Goal: Information Seeking & Learning: Find contact information

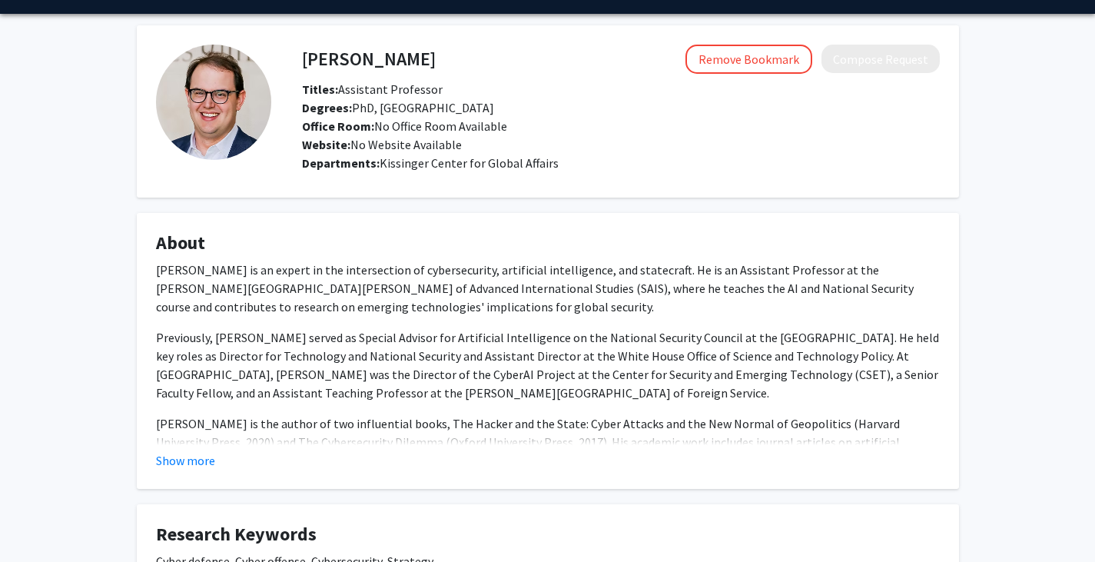
scroll to position [177, 0]
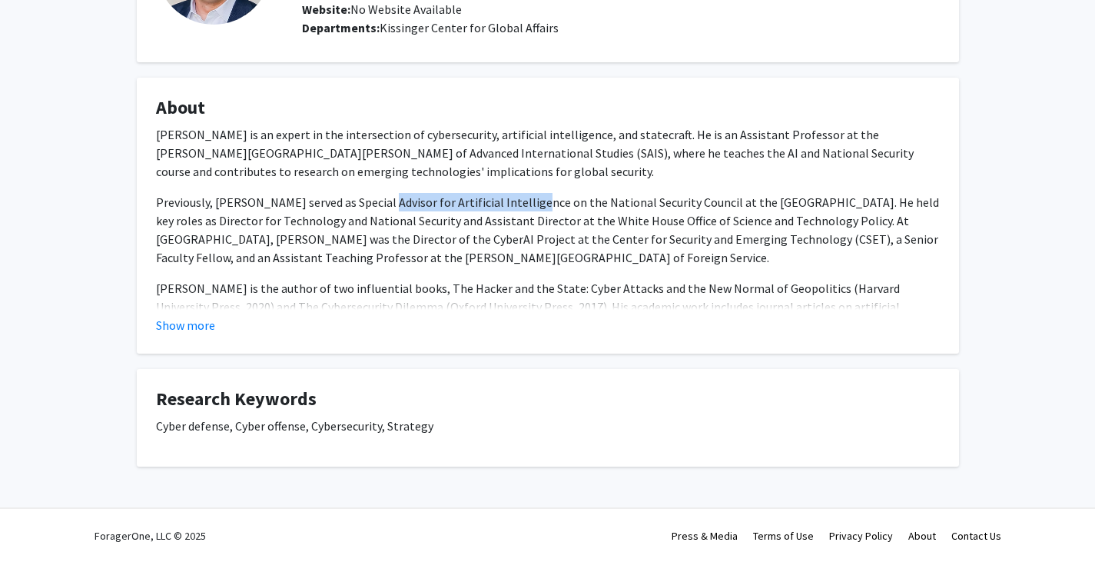
drag, startPoint x: 434, startPoint y: 201, endPoint x: 562, endPoint y: 188, distance: 128.2
click at [544, 191] on div "[PERSON_NAME] is an expert in the intersection of cybersecurity, artificial int…" at bounding box center [548, 272] width 784 height 295
click at [562, 188] on div "[PERSON_NAME] is an expert in the intersection of cybersecurity, artificial int…" at bounding box center [548, 272] width 784 height 295
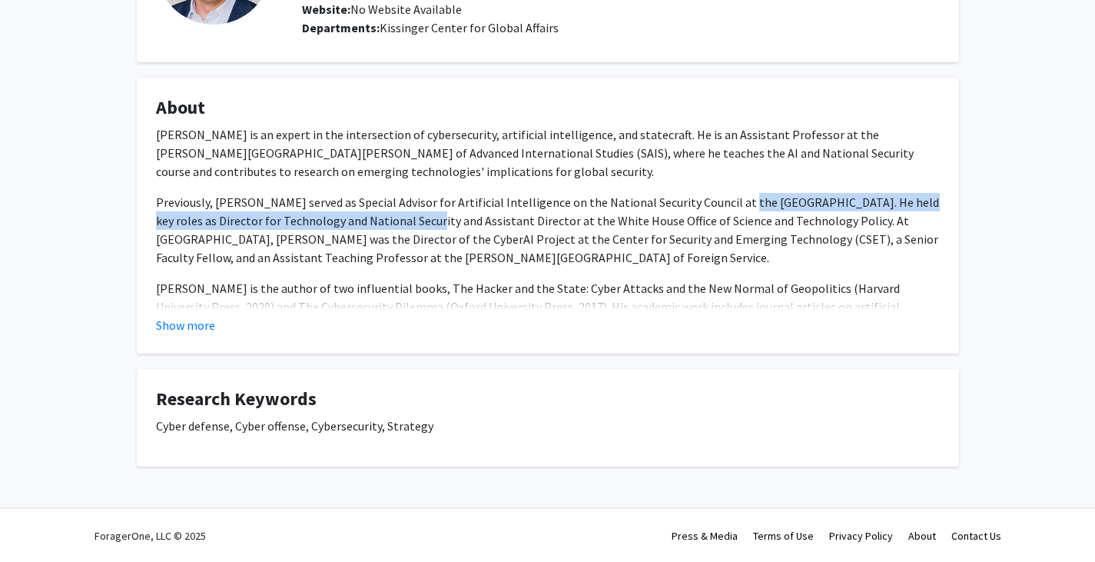
drag, startPoint x: 393, startPoint y: 222, endPoint x: 728, endPoint y: 200, distance: 335.1
click at [727, 200] on span "Previously, [PERSON_NAME] served as Special Advisor for Artificial Intelligence…" at bounding box center [547, 229] width 783 height 71
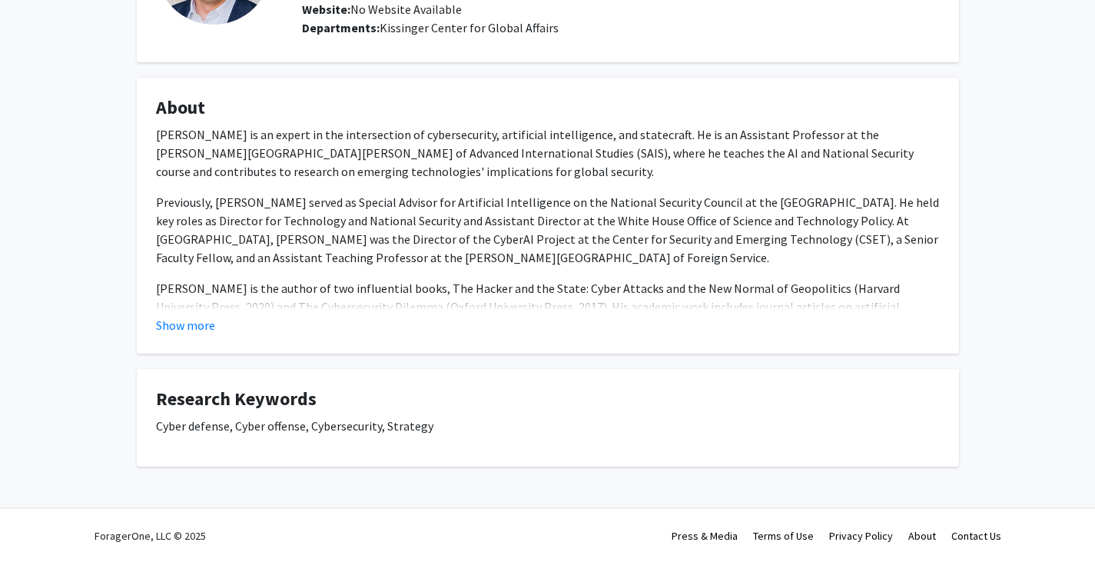
click at [464, 254] on p "Previously, [PERSON_NAME] served as Special Advisor for Artificial Intelligence…" at bounding box center [548, 230] width 784 height 74
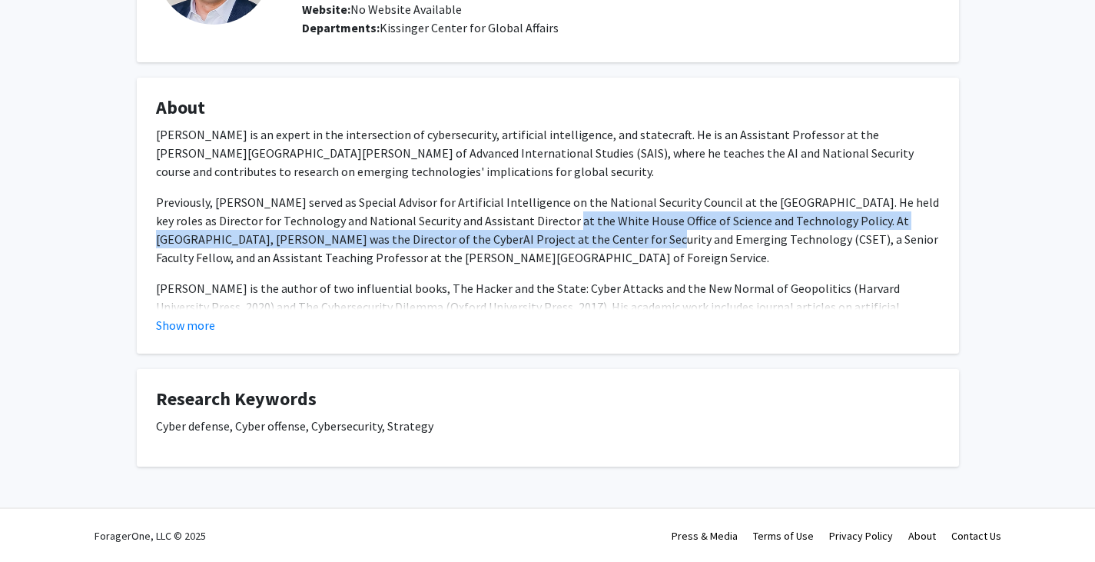
drag, startPoint x: 532, startPoint y: 218, endPoint x: 557, endPoint y: 234, distance: 30.1
click at [557, 234] on span "Previously, [PERSON_NAME] served as Special Advisor for Artificial Intelligence…" at bounding box center [547, 229] width 783 height 71
click at [550, 239] on span "Previously, [PERSON_NAME] served as Special Advisor for Artificial Intelligence…" at bounding box center [547, 229] width 783 height 71
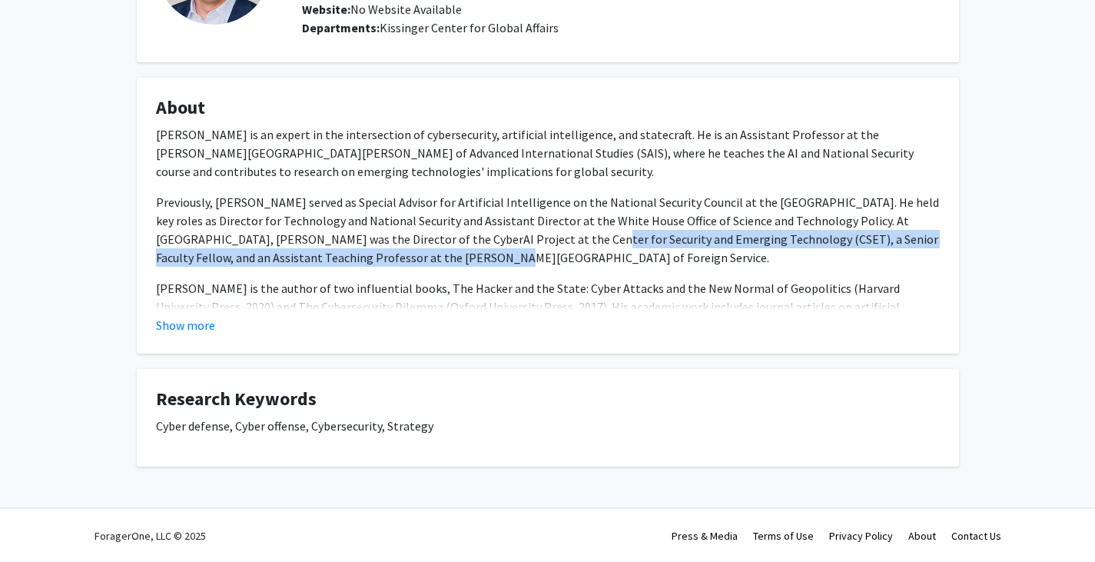
drag, startPoint x: 495, startPoint y: 248, endPoint x: 513, endPoint y: 247, distance: 17.7
click at [528, 247] on p "Previously, [PERSON_NAME] served as Special Advisor for Artificial Intelligence…" at bounding box center [548, 230] width 784 height 74
click at [443, 254] on p "Previously, [PERSON_NAME] served as Special Advisor for Artificial Intelligence…" at bounding box center [548, 230] width 784 height 74
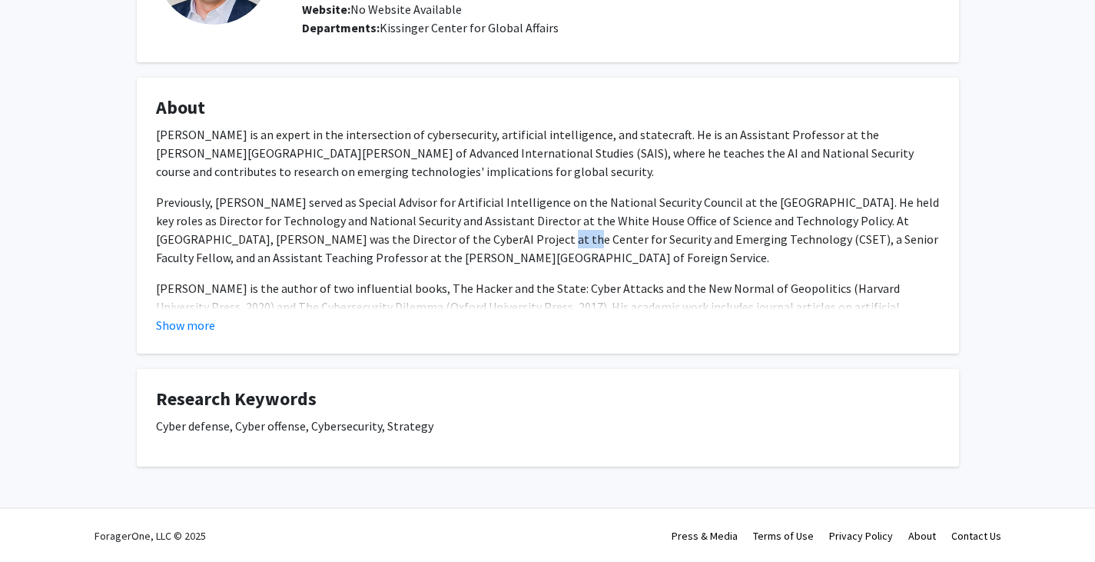
drag, startPoint x: 441, startPoint y: 245, endPoint x: 466, endPoint y: 247, distance: 24.7
click at [466, 247] on p "Previously, [PERSON_NAME] served as Special Advisor for Artificial Intelligence…" at bounding box center [548, 230] width 784 height 74
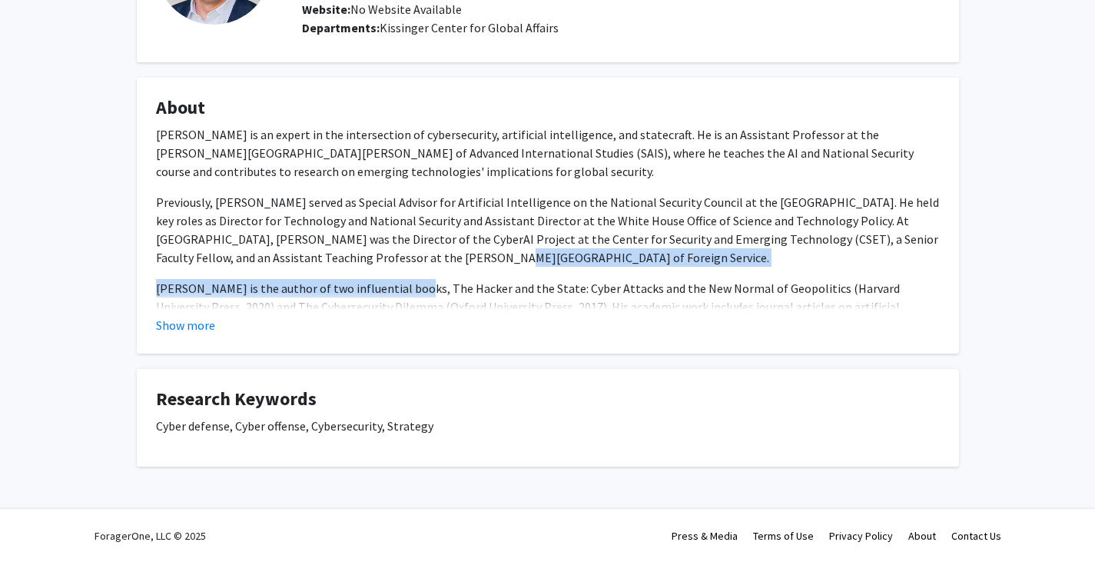
drag, startPoint x: 410, startPoint y: 266, endPoint x: 326, endPoint y: 286, distance: 86.9
click at [410, 266] on div "[PERSON_NAME] is an expert in the intersection of cybersecurity, artificial int…" at bounding box center [548, 272] width 784 height 295
click at [192, 324] on button "Show more" at bounding box center [185, 325] width 59 height 18
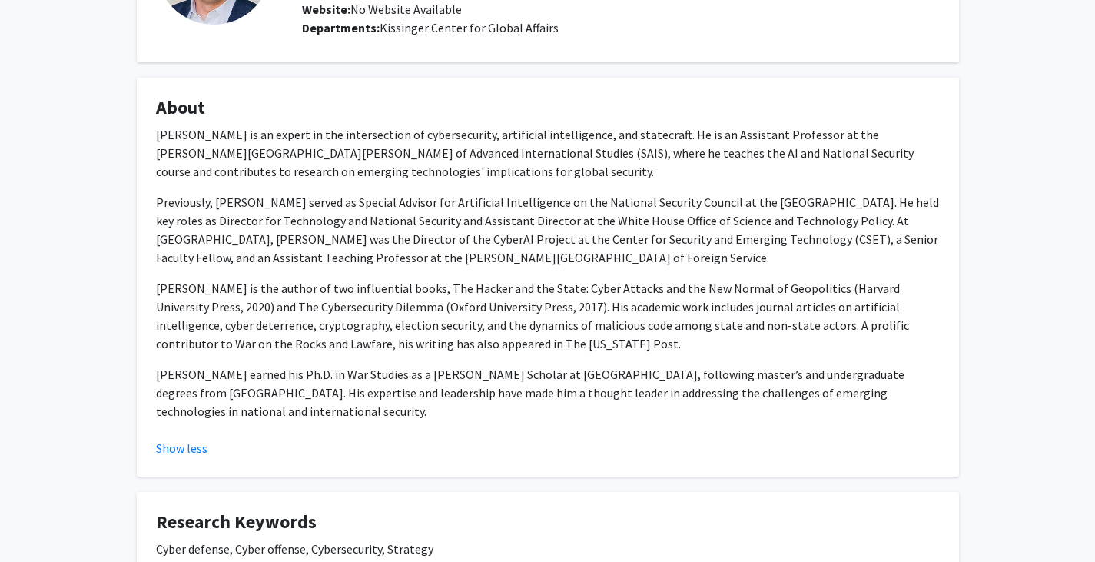
click at [332, 261] on span "Previously, [PERSON_NAME] served as Special Advisor for Artificial Intelligence…" at bounding box center [547, 229] width 783 height 71
click at [314, 418] on p "[PERSON_NAME] earned his Ph.D. in War Studies as a [PERSON_NAME] Scholar at [GE…" at bounding box center [548, 392] width 784 height 55
click at [314, 415] on p "[PERSON_NAME] earned his Ph.D. in War Studies as a [PERSON_NAME] Scholar at [GE…" at bounding box center [548, 392] width 784 height 55
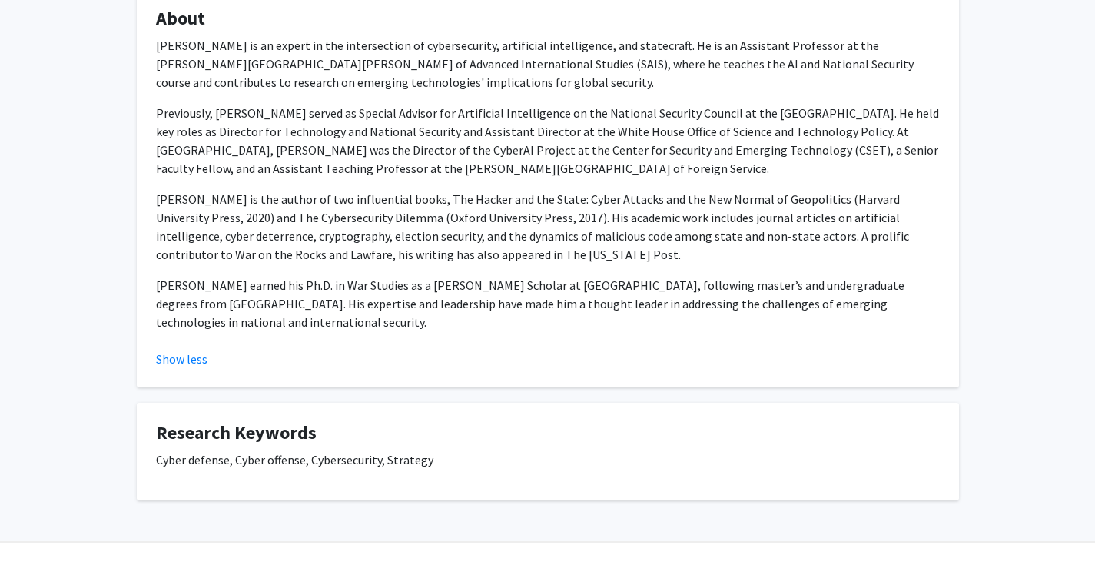
scroll to position [300, 0]
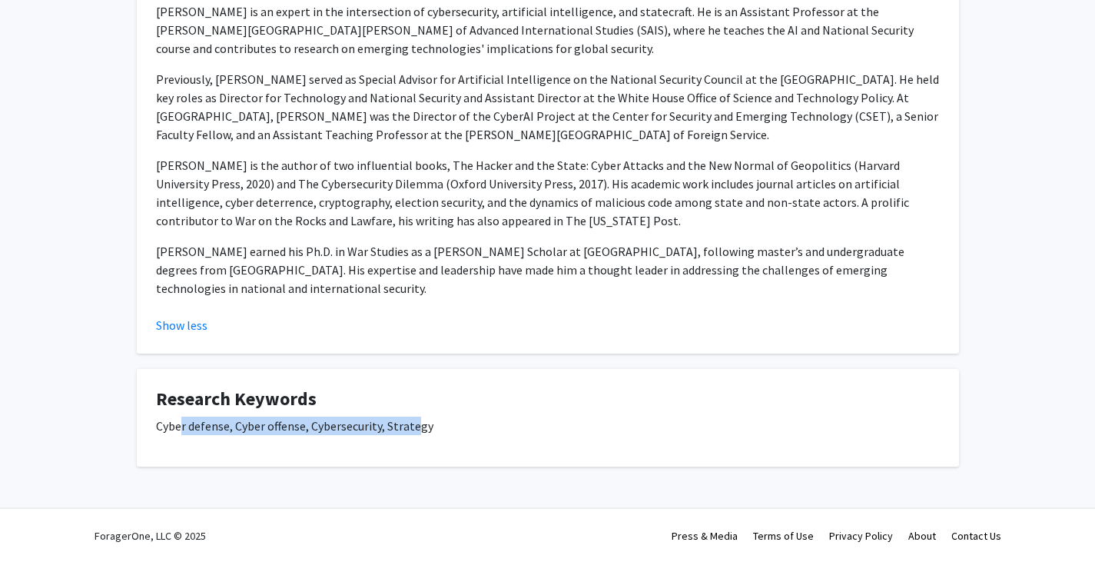
drag, startPoint x: 412, startPoint y: 425, endPoint x: 179, endPoint y: 437, distance: 233.2
click at [179, 437] on div "Cyber defense, Cyber offense, Cybersecurity, Strategy" at bounding box center [548, 432] width 784 height 31
click at [404, 400] on h4 "Research Keywords" at bounding box center [548, 399] width 784 height 22
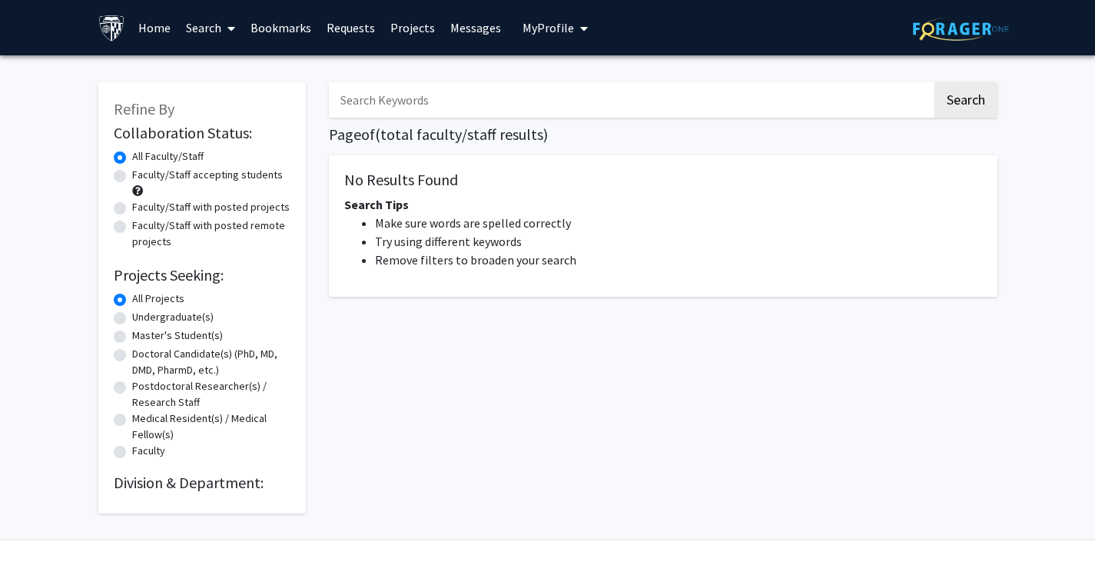
click at [417, 101] on input "Search Keywords" at bounding box center [630, 99] width 603 height 35
click at [935, 82] on button "Search" at bounding box center [966, 99] width 63 height 35
type input "p"
type input "[PERSON_NAME]"
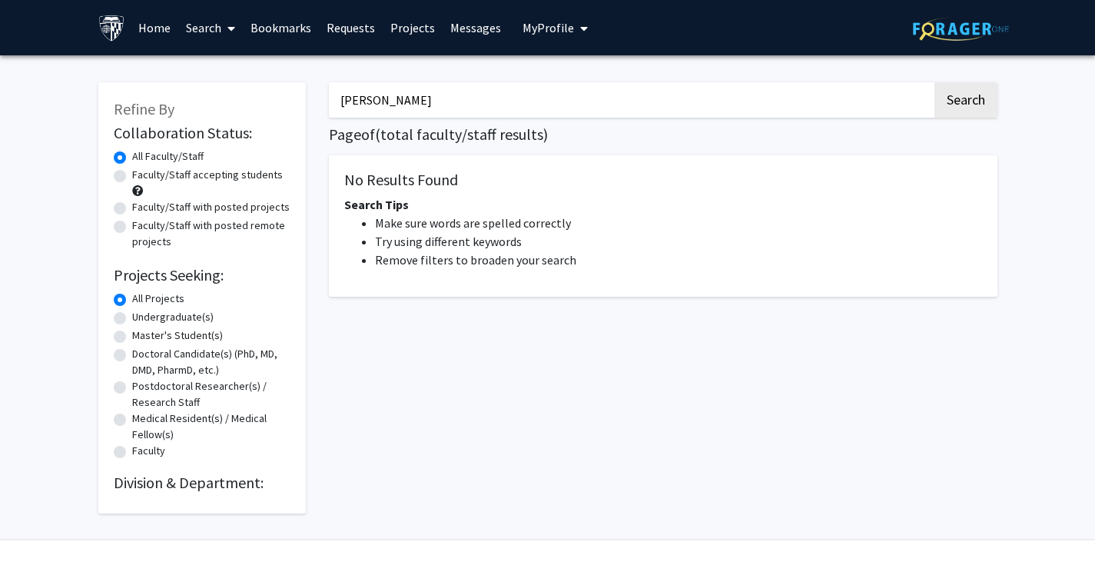
click at [935, 82] on button "Search" at bounding box center [966, 99] width 63 height 35
click at [981, 101] on button "Search" at bounding box center [966, 99] width 63 height 35
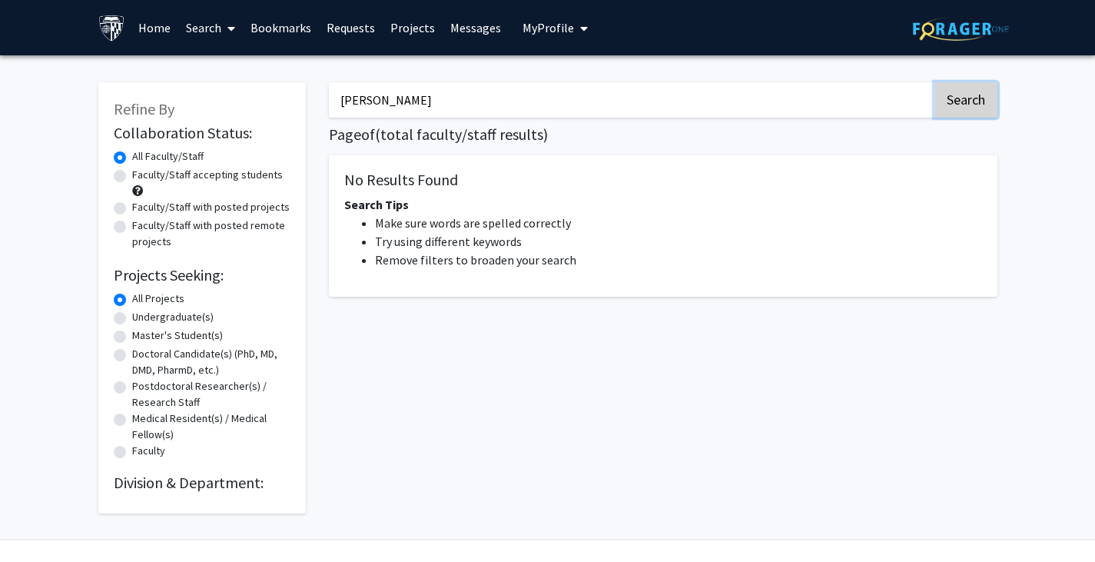
click at [981, 101] on button "Search" at bounding box center [966, 99] width 63 height 35
click at [637, 94] on input "[PERSON_NAME]" at bounding box center [630, 99] width 603 height 35
click at [157, 108] on span "Refine By" at bounding box center [144, 108] width 61 height 19
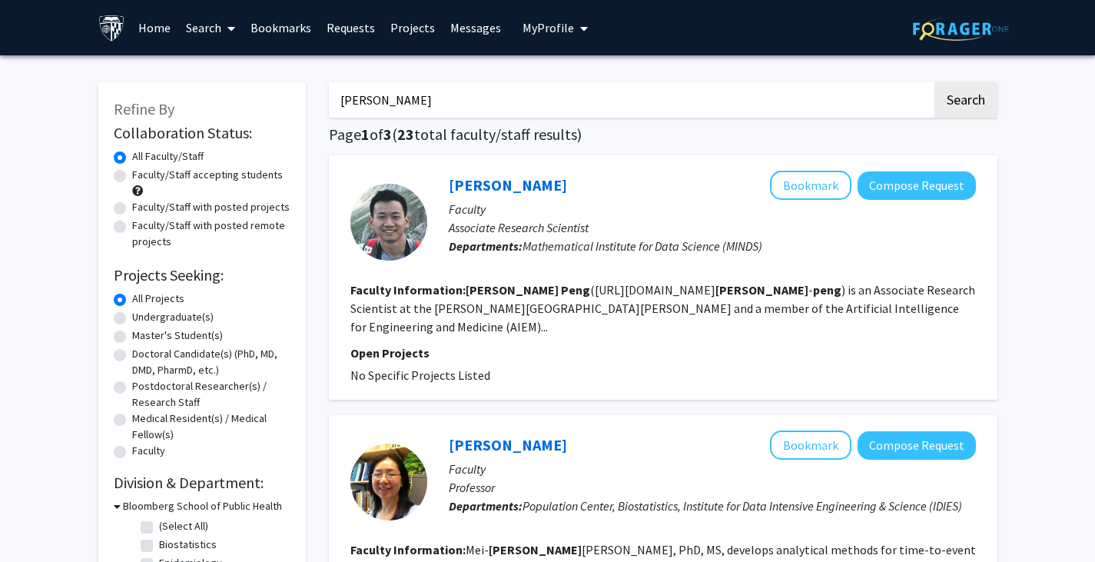
click at [914, 344] on p "Open Projects" at bounding box center [663, 353] width 626 height 18
drag, startPoint x: 902, startPoint y: 311, endPoint x: 857, endPoint y: 307, distance: 45.5
click at [857, 307] on section "Faculty Information: Cheng Peng (https://sites.google.com/view/ cheng - peng ) …" at bounding box center [663, 308] width 626 height 55
click at [845, 307] on fg-read-more "Cheng Peng (https://sites.google.com/view/ cheng - peng ) is an Associate Resea…" at bounding box center [662, 308] width 625 height 52
click at [803, 304] on fg-read-more "Cheng Peng (https://sites.google.com/view/ cheng - peng ) is an Associate Resea…" at bounding box center [662, 308] width 625 height 52
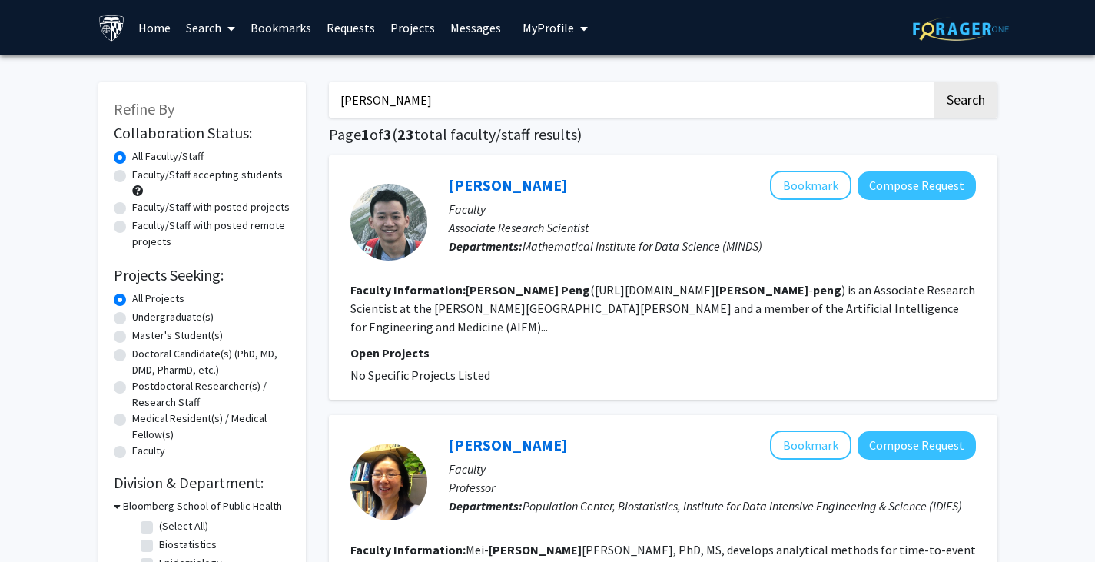
click at [772, 301] on fg-read-more "Cheng Peng (https://sites.google.com/view/ cheng - peng ) is an Associate Resea…" at bounding box center [662, 308] width 625 height 52
click at [759, 301] on fg-read-more "Cheng Peng (https://sites.google.com/view/ cheng - peng ) is an Associate Resea…" at bounding box center [662, 308] width 625 height 52
drag, startPoint x: 736, startPoint y: 299, endPoint x: 726, endPoint y: 299, distance: 10.0
click at [732, 299] on section "Faculty Information: Cheng Peng (https://sites.google.com/view/ cheng - peng ) …" at bounding box center [663, 308] width 626 height 55
click at [715, 298] on section "Faculty Information: Cheng Peng (https://sites.google.com/view/ cheng - peng ) …" at bounding box center [663, 308] width 626 height 55
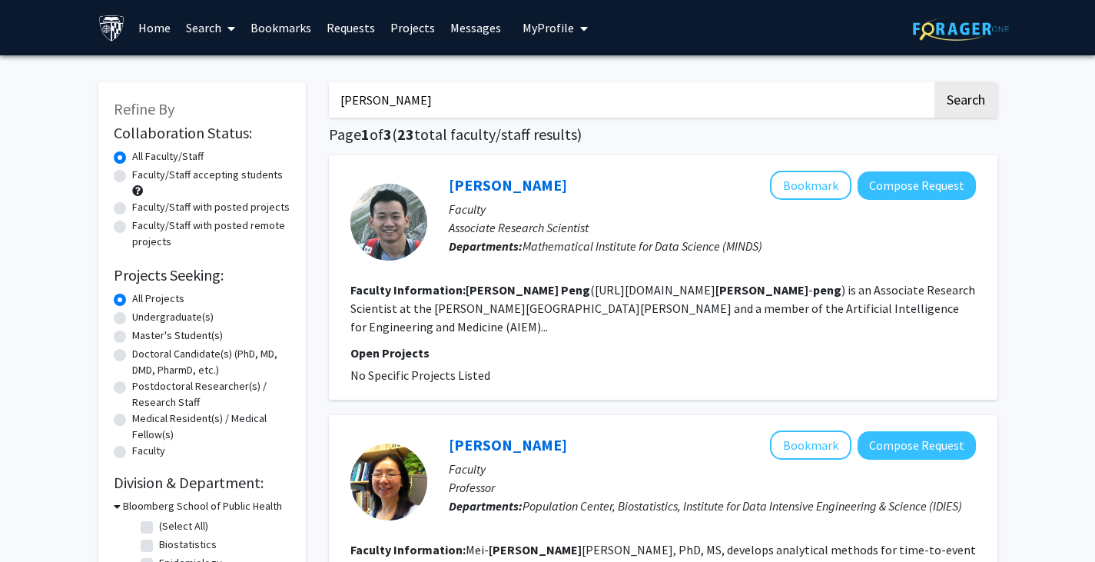
drag, startPoint x: 703, startPoint y: 297, endPoint x: 696, endPoint y: 297, distance: 7.7
click at [702, 297] on section "Faculty Information: Cheng Peng (https://sites.google.com/view/ cheng - peng ) …" at bounding box center [663, 308] width 626 height 55
click at [659, 294] on fg-read-more "Cheng Peng (https://sites.google.com/view/ cheng - peng ) is an Associate Resea…" at bounding box center [662, 308] width 625 height 52
click at [657, 294] on fg-read-more "Cheng Peng (https://sites.google.com/view/ cheng - peng ) is an Associate Resea…" at bounding box center [662, 308] width 625 height 52
drag, startPoint x: 643, startPoint y: 294, endPoint x: 618, endPoint y: 293, distance: 24.6
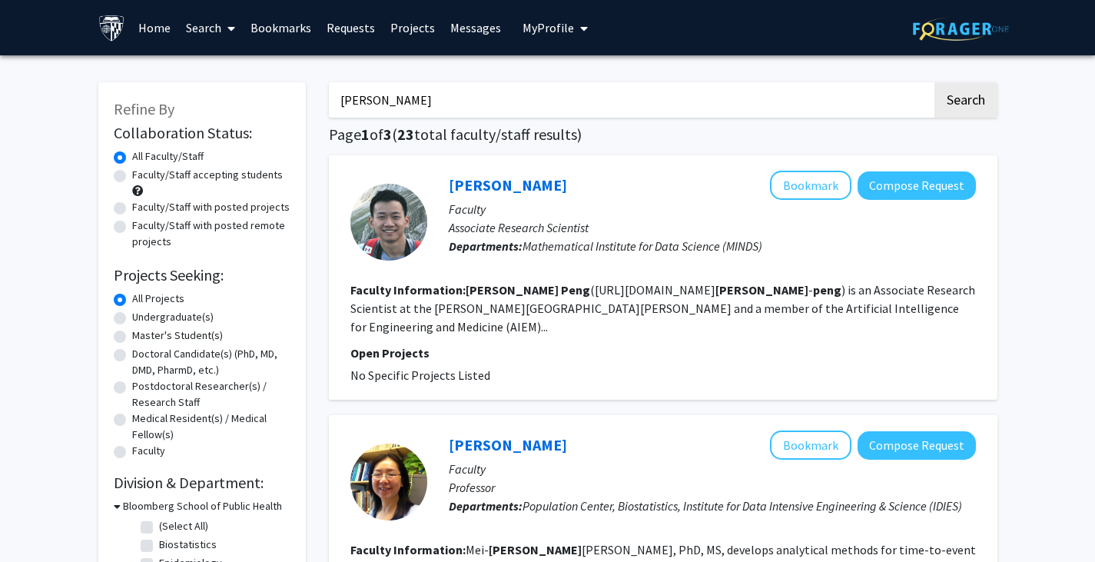
click at [633, 294] on fg-read-more "Cheng Peng (https://sites.google.com/view/ cheng - peng ) is an Associate Resea…" at bounding box center [662, 308] width 625 height 52
drag, startPoint x: 618, startPoint y: 293, endPoint x: 608, endPoint y: 293, distance: 10.0
click at [609, 293] on fg-read-more "Cheng Peng (https://sites.google.com/view/ cheng - peng ) is an Associate Resea…" at bounding box center [662, 308] width 625 height 52
click at [580, 292] on fg-read-more "Cheng Peng (https://sites.google.com/view/ cheng - peng ) is an Associate Resea…" at bounding box center [662, 308] width 625 height 52
click at [551, 292] on fg-read-more "Cheng Peng (https://sites.google.com/view/ cheng - peng ) is an Associate Resea…" at bounding box center [662, 308] width 625 height 52
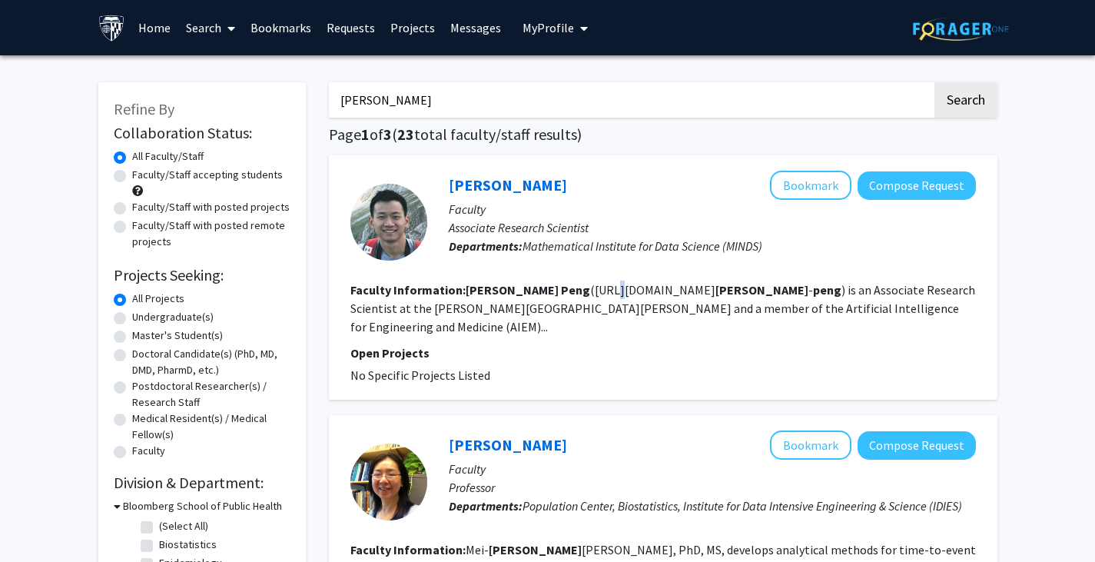
drag, startPoint x: 547, startPoint y: 292, endPoint x: 539, endPoint y: 291, distance: 8.5
click at [546, 292] on fg-read-more "Cheng Peng (https://sites.google.com/view/ cheng - peng ) is an Associate Resea…" at bounding box center [662, 308] width 625 height 52
click at [523, 291] on fg-read-more "Cheng Peng (https://sites.google.com/view/ cheng - peng ) is an Associate Resea…" at bounding box center [662, 308] width 625 height 52
click at [561, 291] on b "Peng" at bounding box center [575, 289] width 29 height 15
click at [496, 291] on fg-read-more "Cheng Peng (https://sites.google.com/view/ cheng - peng ) is an Associate Resea…" at bounding box center [662, 308] width 625 height 52
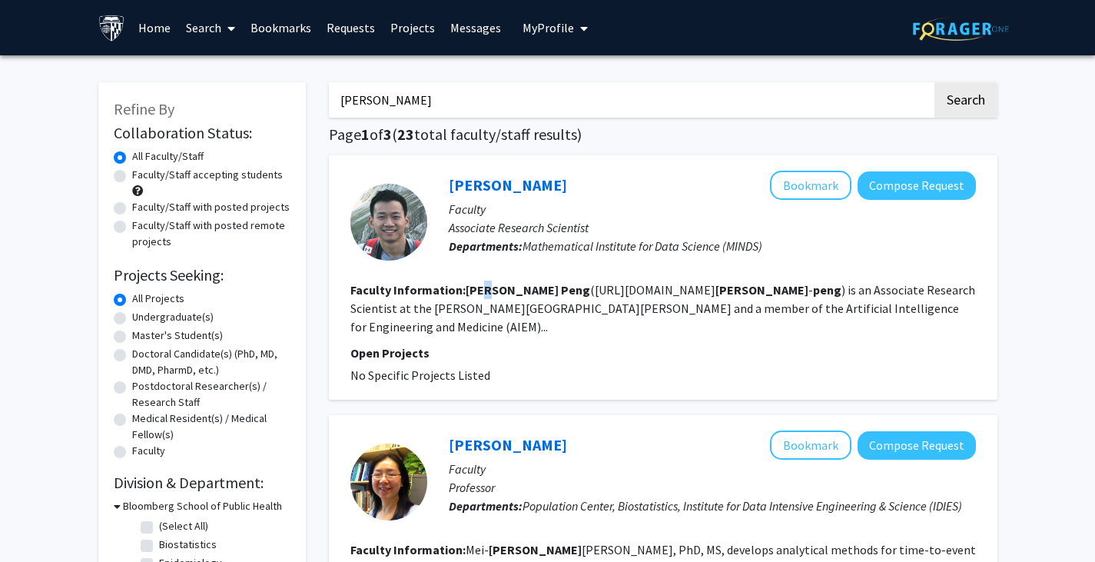
click at [480, 291] on b "Cheng" at bounding box center [512, 289] width 93 height 15
drag, startPoint x: 443, startPoint y: 95, endPoint x: 249, endPoint y: 117, distance: 195.7
type input "soufiane hayou"
click at [935, 82] on button "Search" at bounding box center [966, 99] width 63 height 35
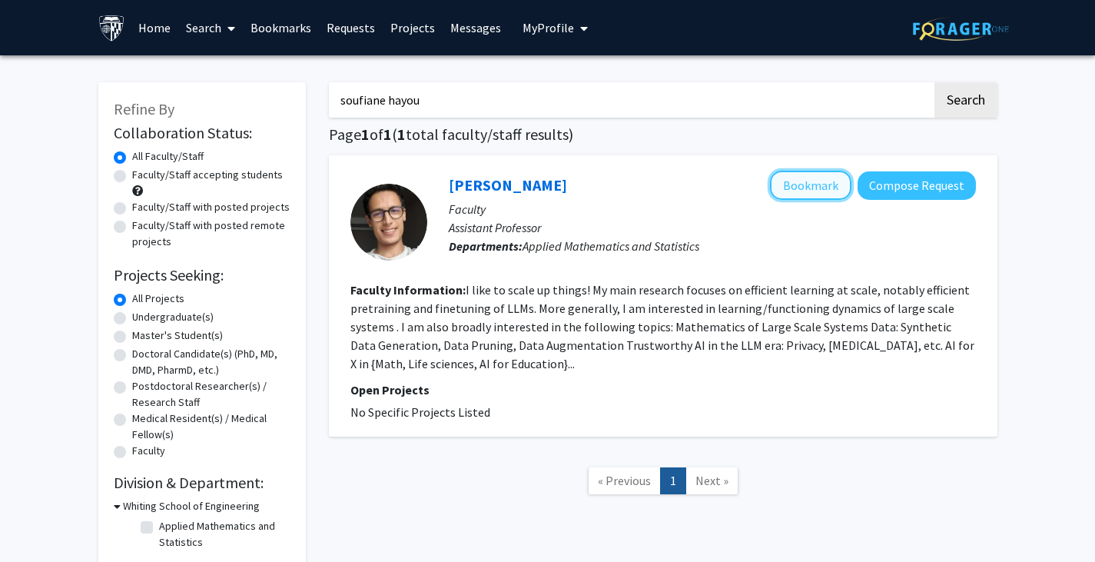
click at [785, 183] on button "Bookmark" at bounding box center [810, 185] width 81 height 29
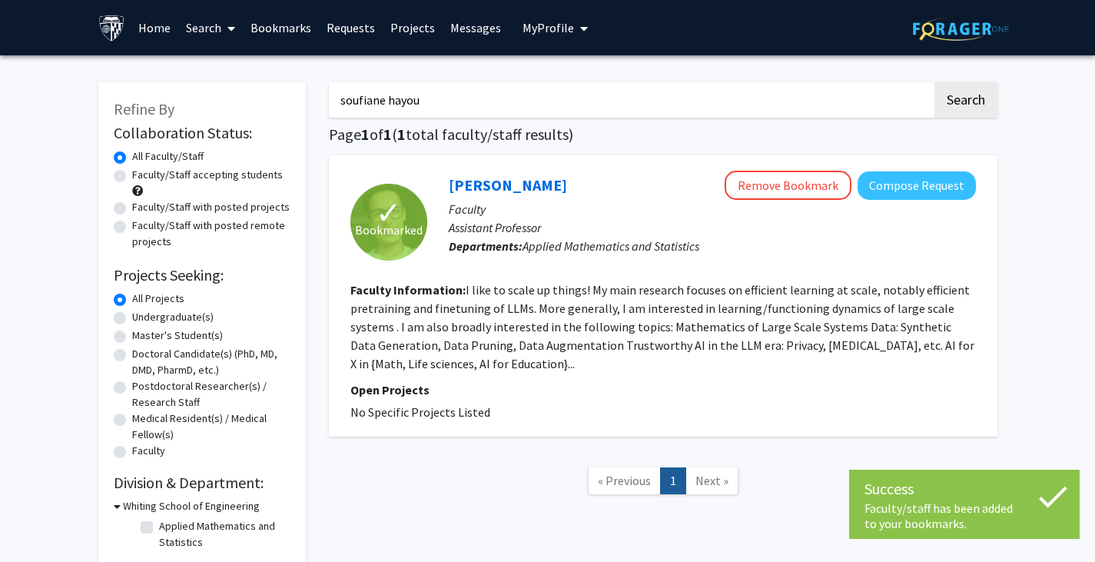
click at [645, 210] on p "Faculty" at bounding box center [712, 209] width 527 height 18
click at [636, 186] on div "Soufiane Hayou Remove Bookmark Compose Request" at bounding box center [712, 185] width 527 height 29
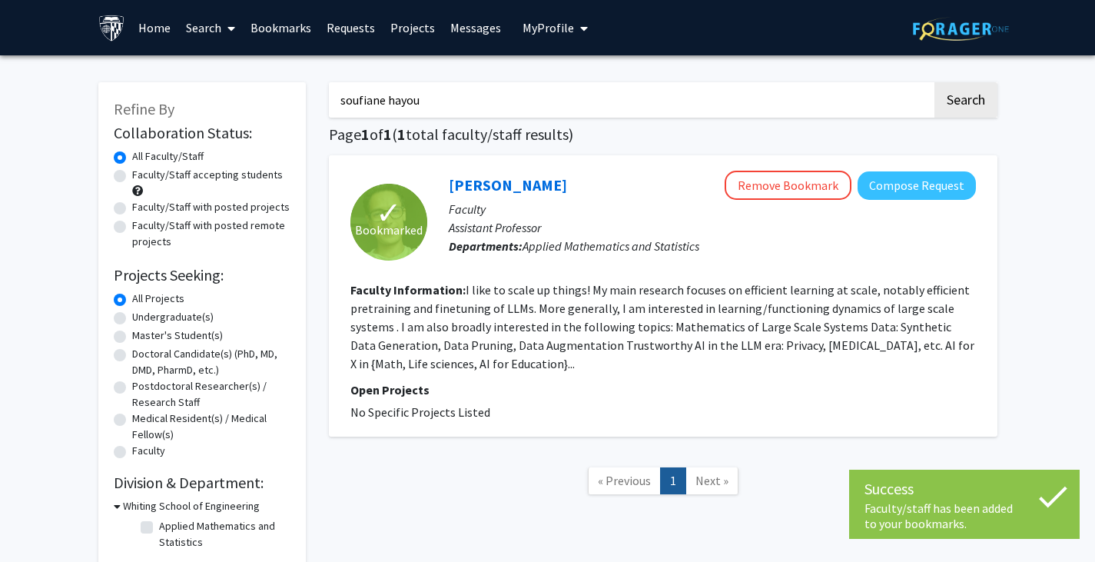
click at [626, 247] on span "Applied Mathematics and Statistics" at bounding box center [611, 245] width 177 height 15
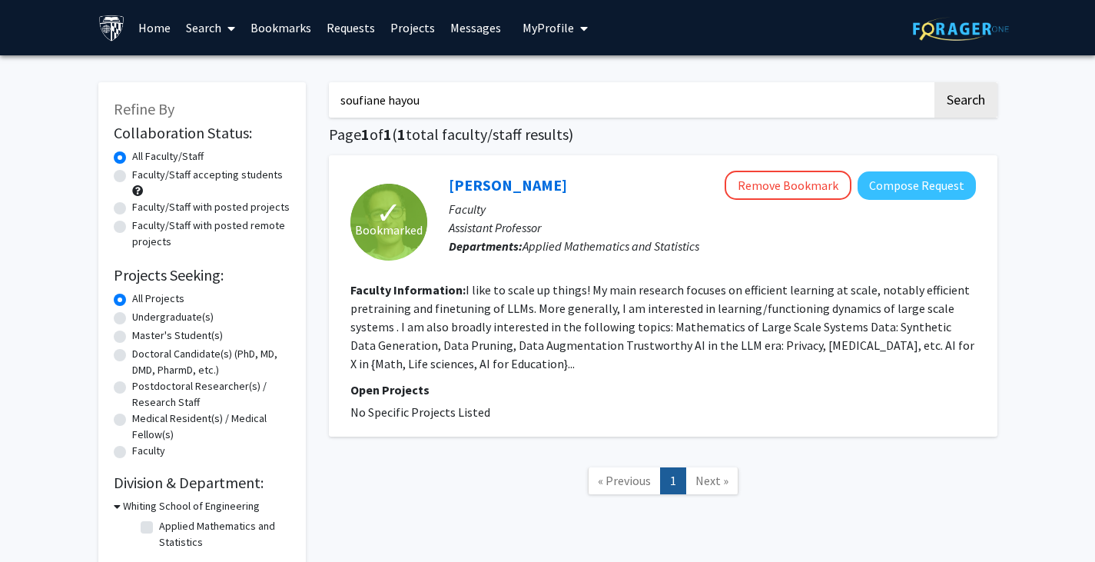
drag, startPoint x: 627, startPoint y: 243, endPoint x: 540, endPoint y: 239, distance: 86.9
click at [540, 239] on span "Applied Mathematics and Statistics" at bounding box center [611, 245] width 177 height 15
